Goal: Information Seeking & Learning: Learn about a topic

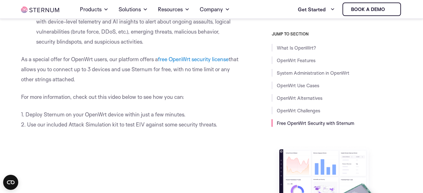
scroll to position [3113, 0]
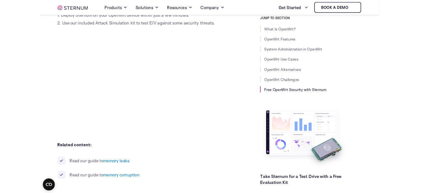
scroll to position [3106, 0]
